Goal: Task Accomplishment & Management: Manage account settings

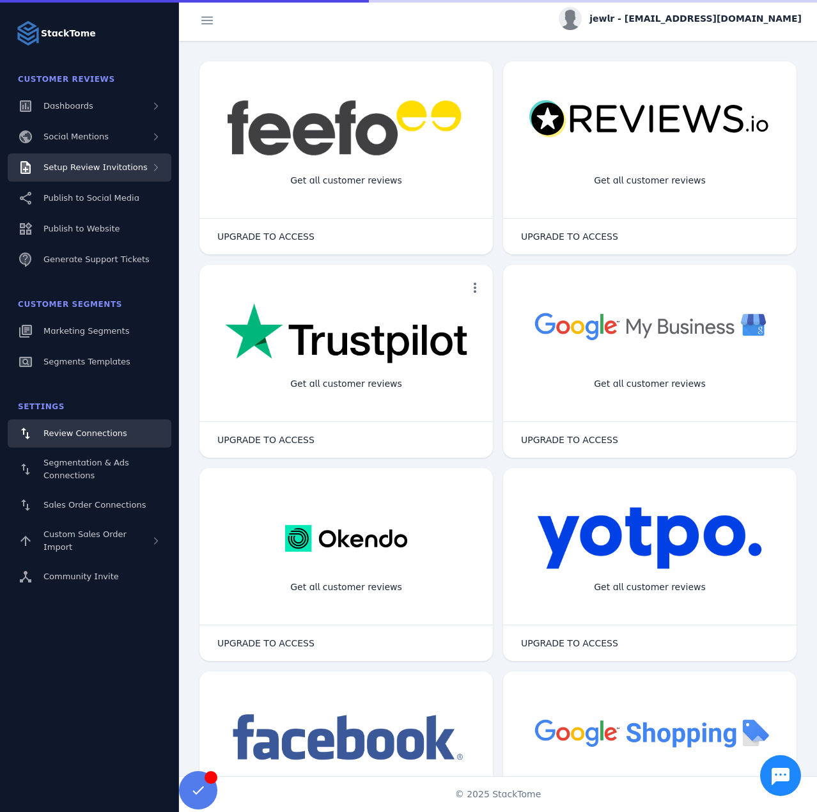
click at [138, 161] on div "Setup Review Invitations" at bounding box center [90, 167] width 164 height 28
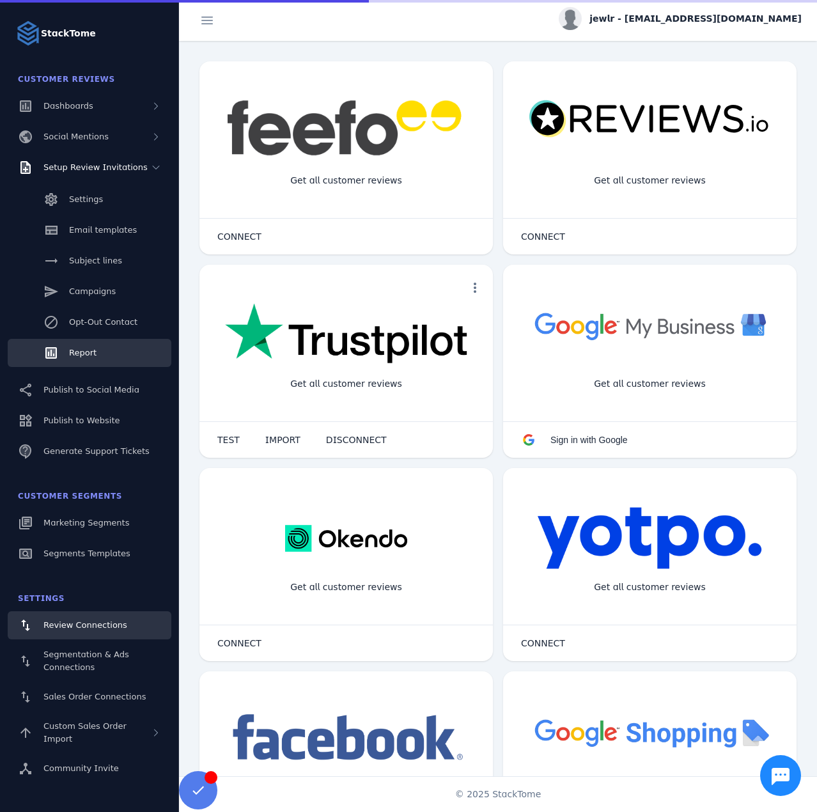
click at [97, 350] on link "Report" at bounding box center [90, 353] width 164 height 28
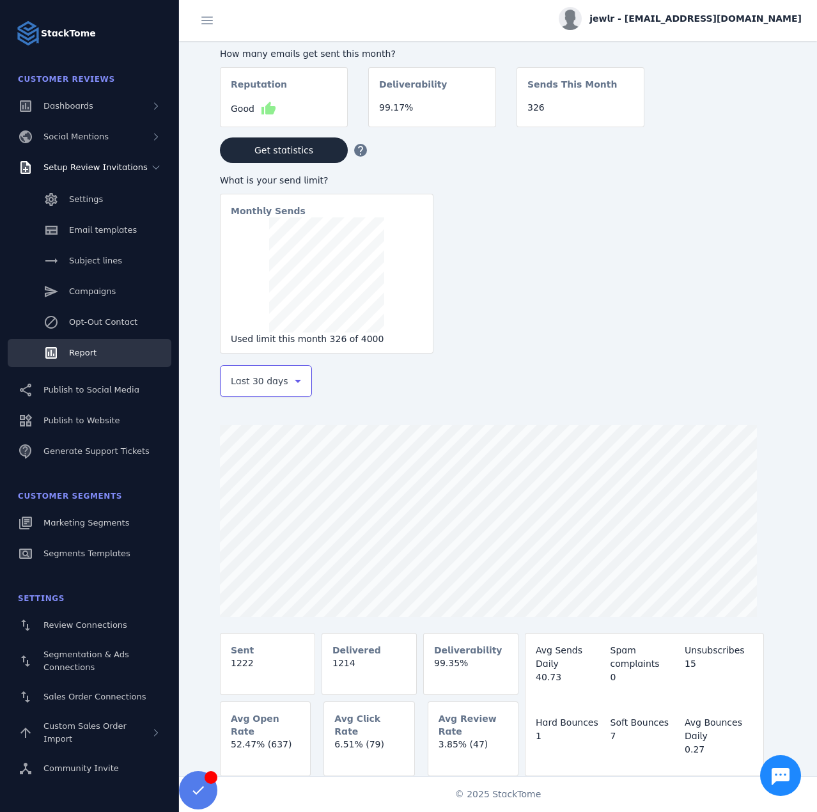
click at [258, 380] on span "Last 30 days" at bounding box center [260, 380] width 58 height 15
click at [251, 487] on span "Last 7 days" at bounding box center [256, 481] width 52 height 15
click at [738, 19] on span "jewlr - cs_jewlr@stacktome.com" at bounding box center [695, 18] width 212 height 13
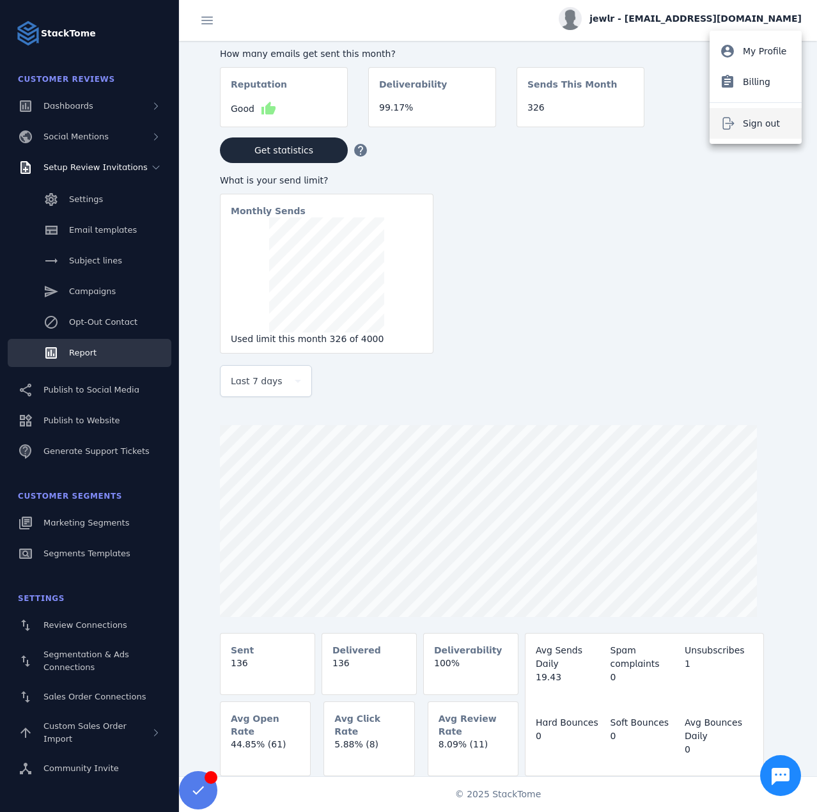
click at [773, 116] on span "Sign out" at bounding box center [761, 123] width 37 height 15
